Goal: Information Seeking & Learning: Learn about a topic

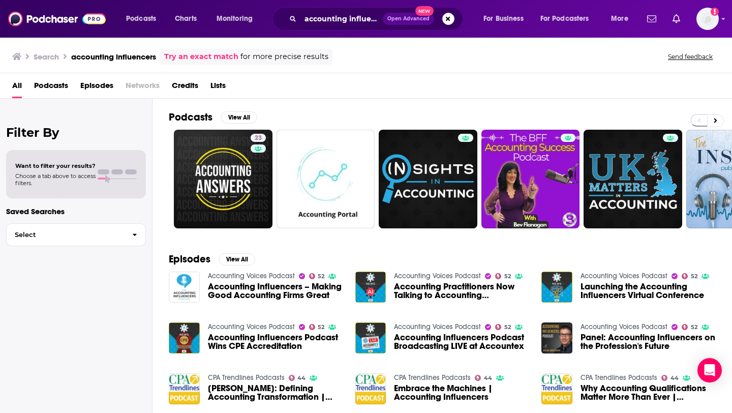
scroll to position [11, 0]
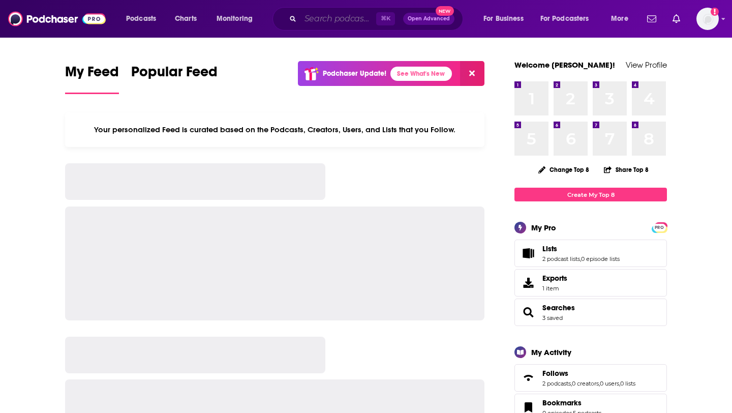
click at [316, 18] on input "Search podcasts, credits, & more..." at bounding box center [339, 19] width 76 height 16
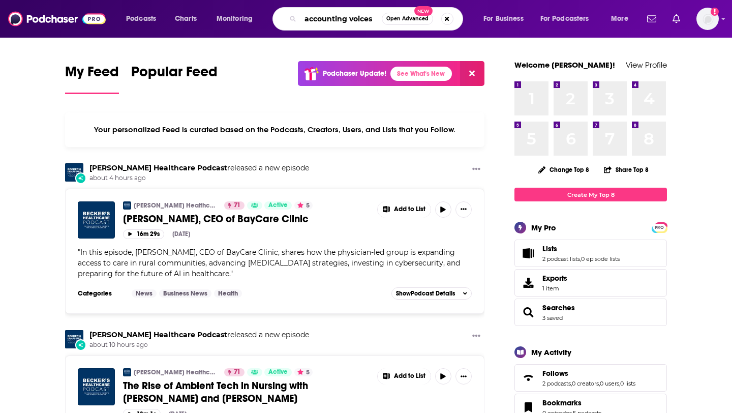
type input "accounting voices"
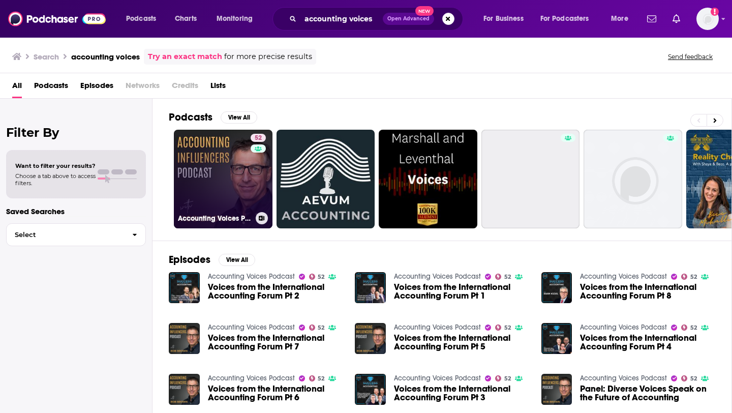
click at [229, 166] on link "52 Accounting Voices Podcast" at bounding box center [223, 179] width 99 height 99
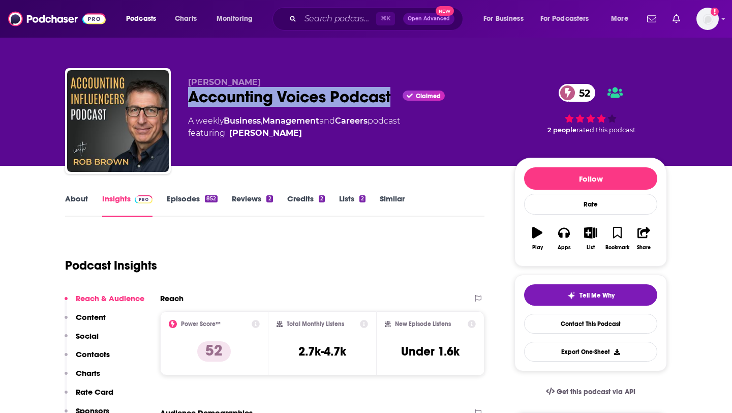
drag, startPoint x: 394, startPoint y: 102, endPoint x: 175, endPoint y: 105, distance: 218.7
click at [175, 105] on div "Rob Brown Accounting Voices Podcast Claimed 52 A weekly Business , Management a…" at bounding box center [366, 123] width 602 height 110
copy h2 "Accounting Voices Podcast"
